Goal: Transaction & Acquisition: Download file/media

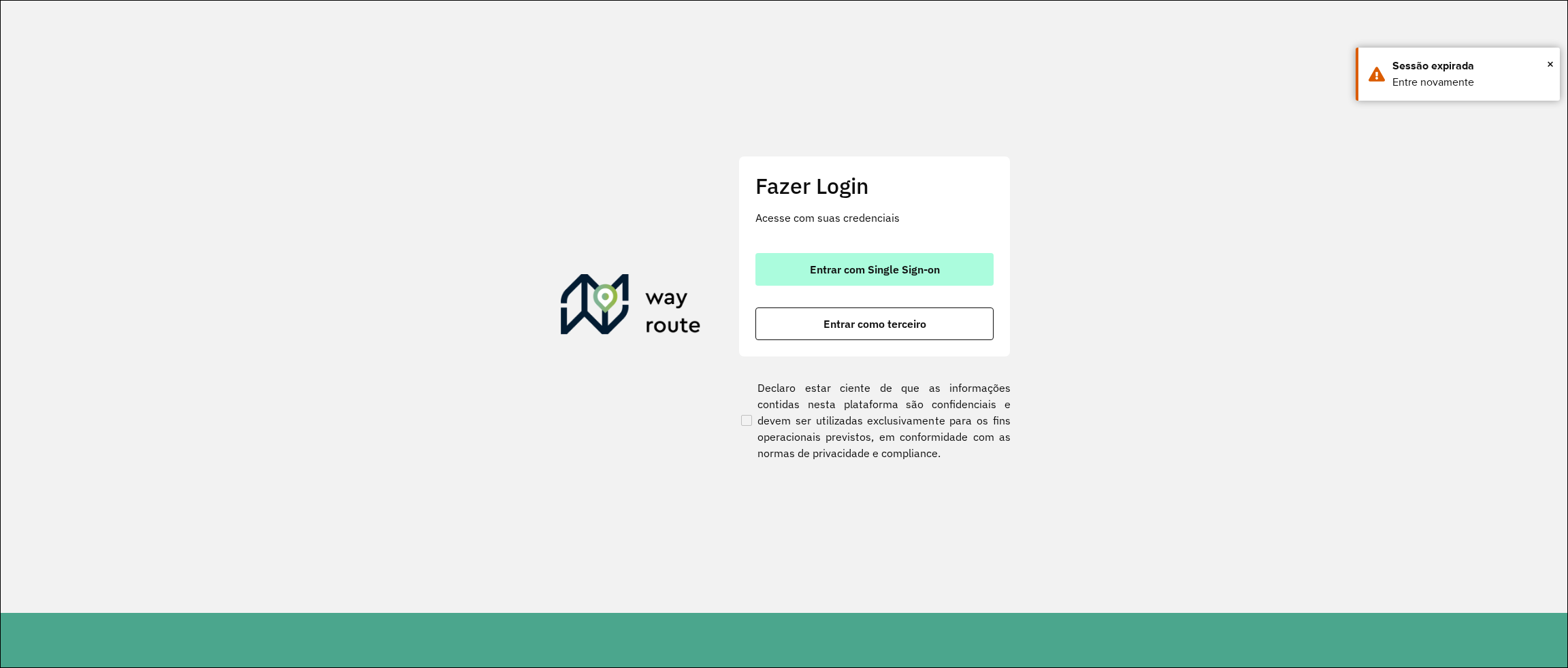
click at [909, 272] on span "Entrar com Single Sign-on" at bounding box center [874, 269] width 130 height 11
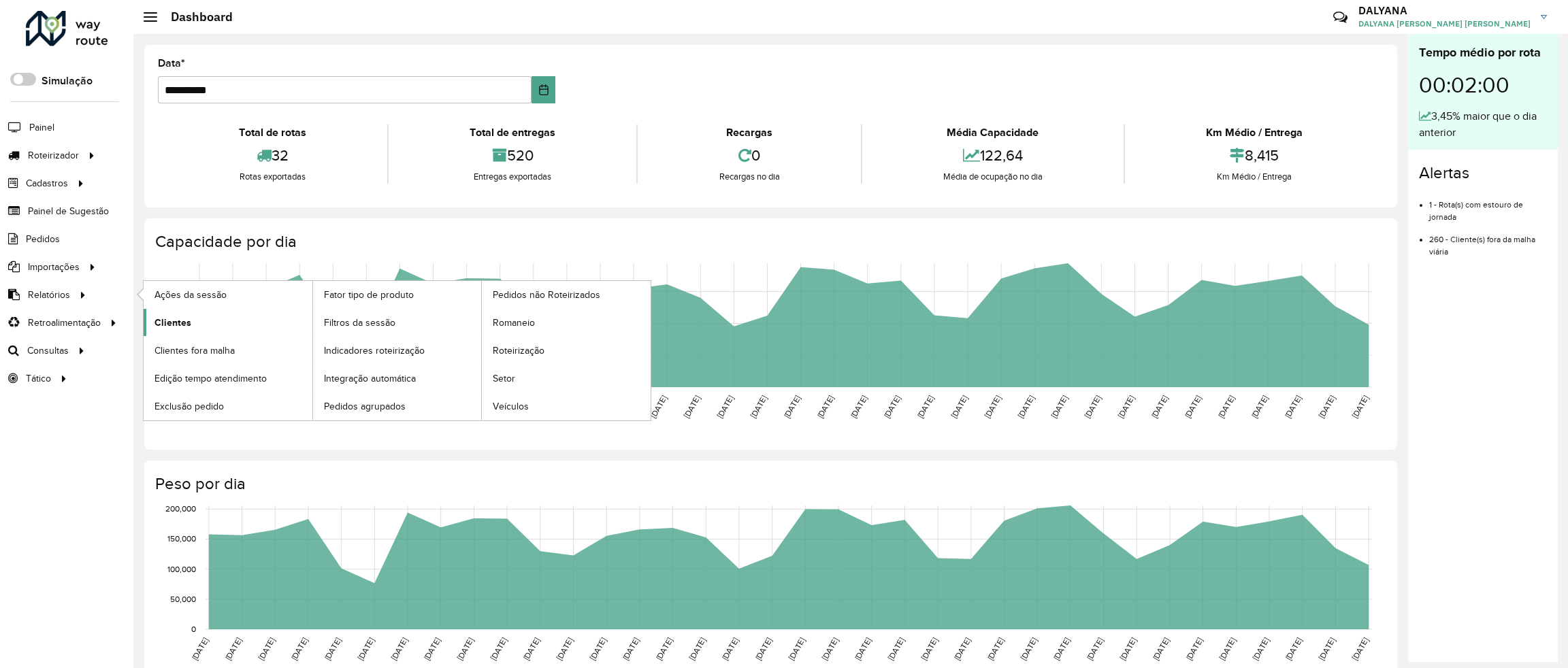
click at [170, 325] on span "Clientes" at bounding box center [173, 323] width 37 height 14
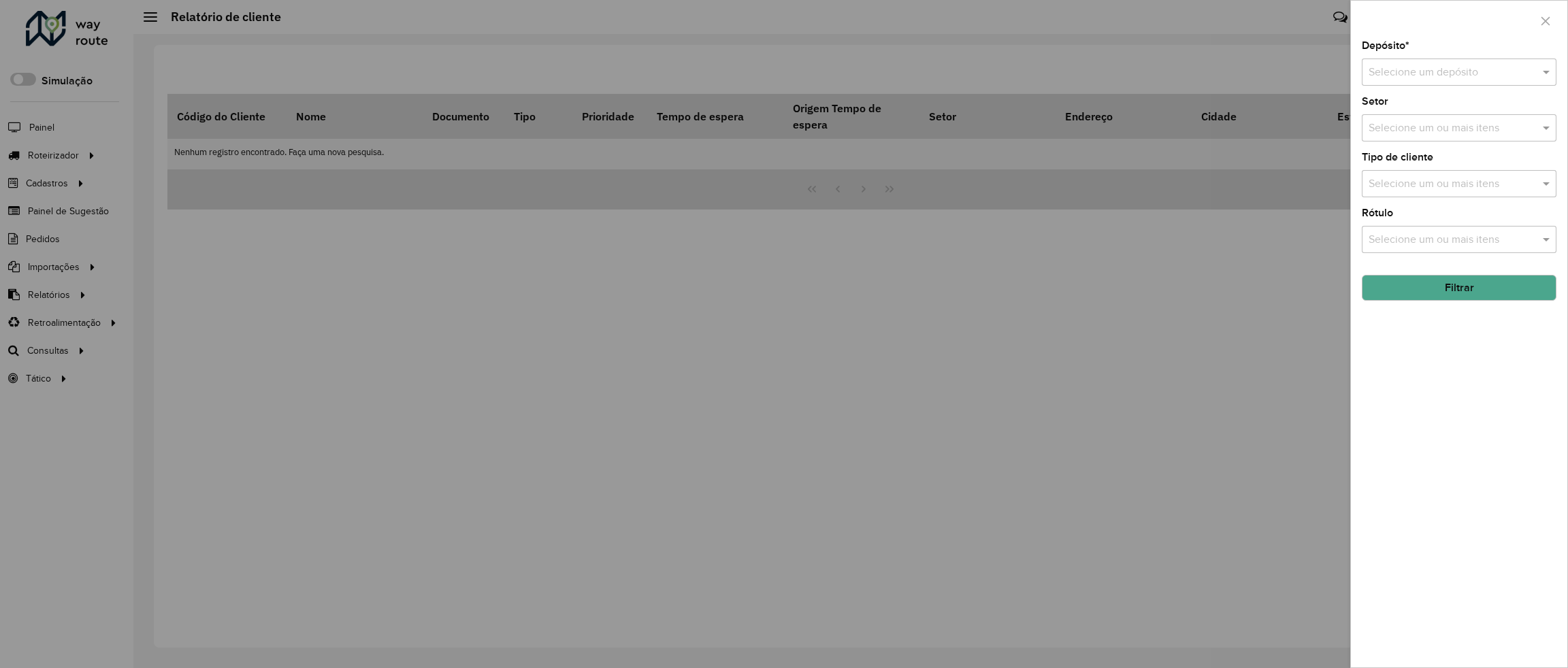
click at [1468, 75] on input "text" at bounding box center [1445, 72] width 154 height 16
click at [1420, 113] on span "CDD [DATE] Novo" at bounding box center [1411, 112] width 86 height 11
click at [1478, 289] on button "Filtrar" at bounding box center [1459, 288] width 195 height 26
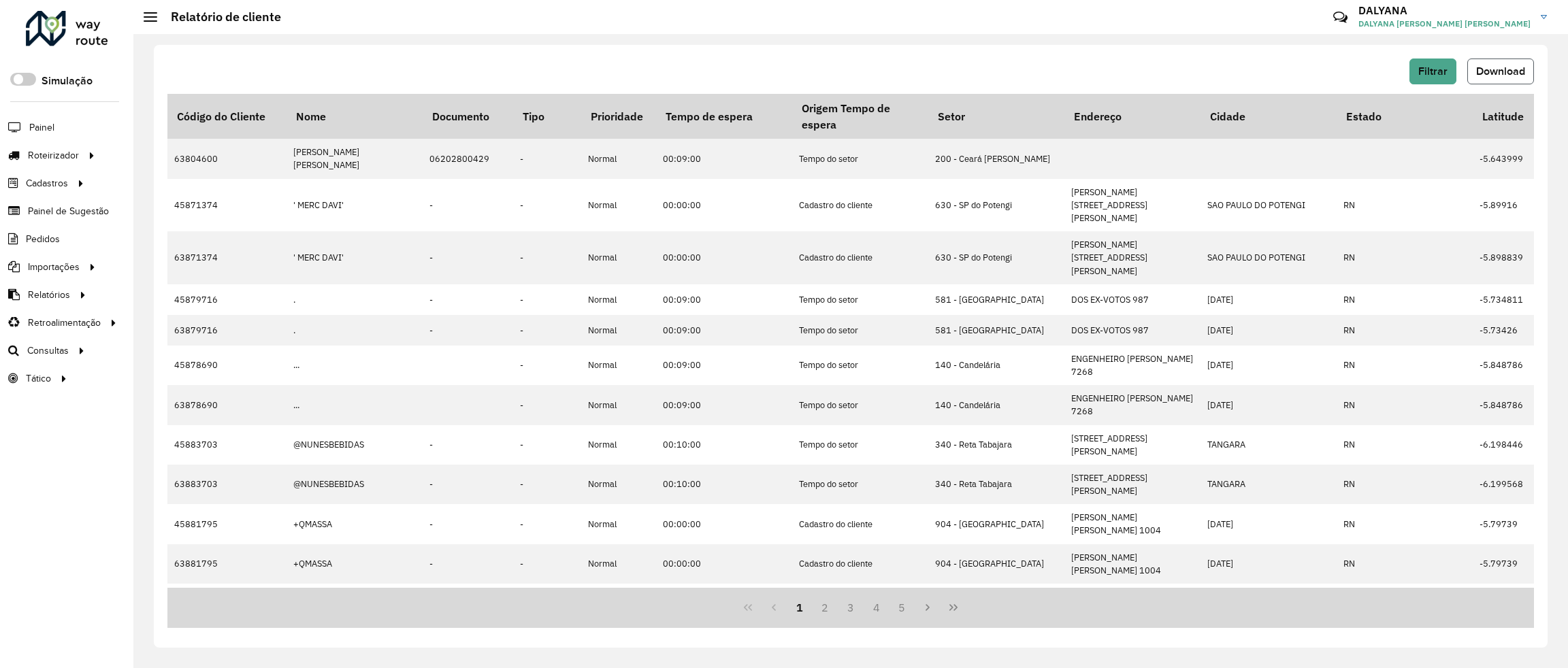
click at [1504, 70] on span "Download" at bounding box center [1501, 71] width 49 height 11
click at [1494, 70] on span "Download" at bounding box center [1501, 71] width 49 height 11
